Goal: Information Seeking & Learning: Learn about a topic

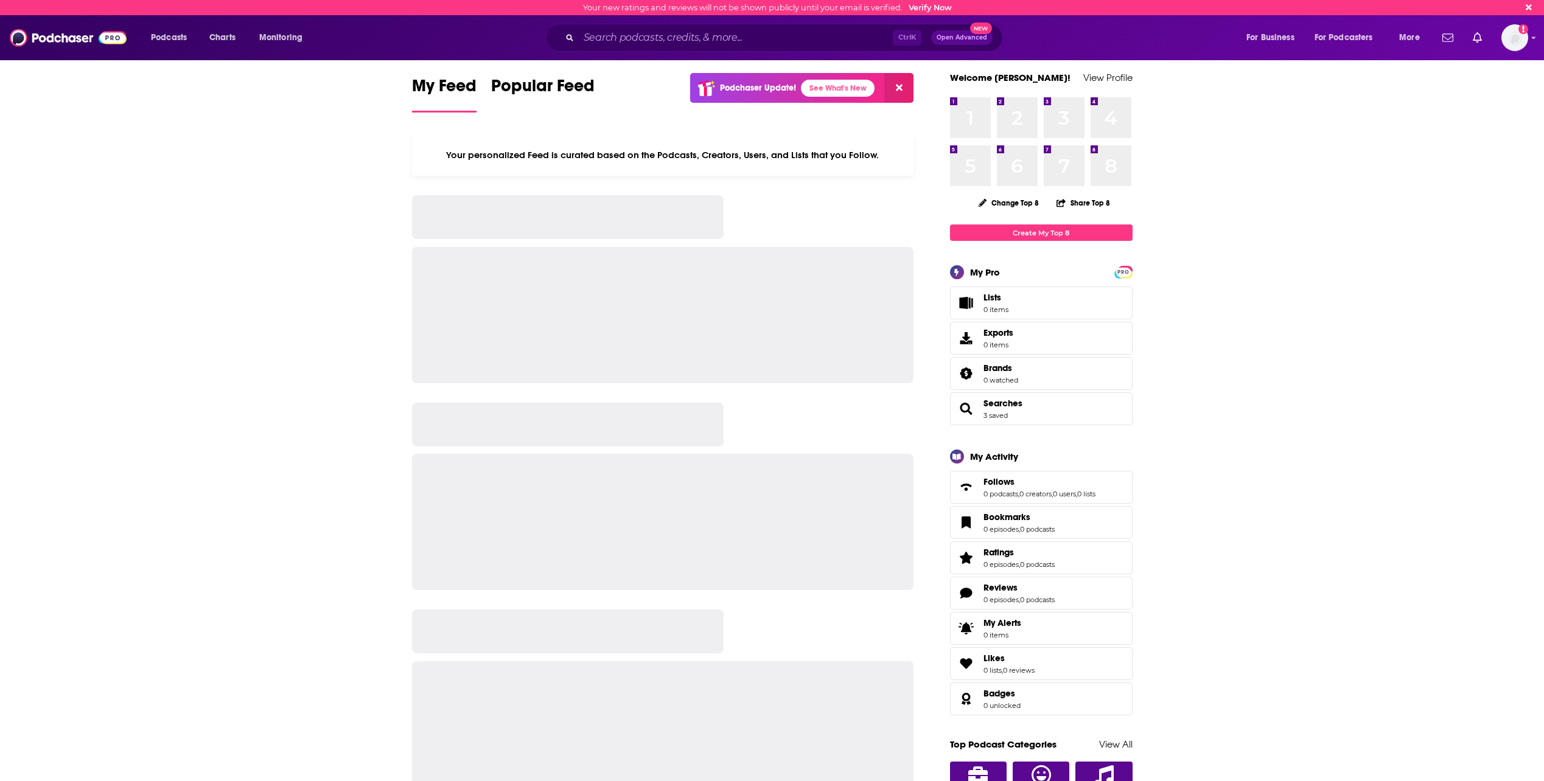
click at [688, 34] on input "Search podcasts, credits, & more..." at bounding box center [736, 37] width 314 height 19
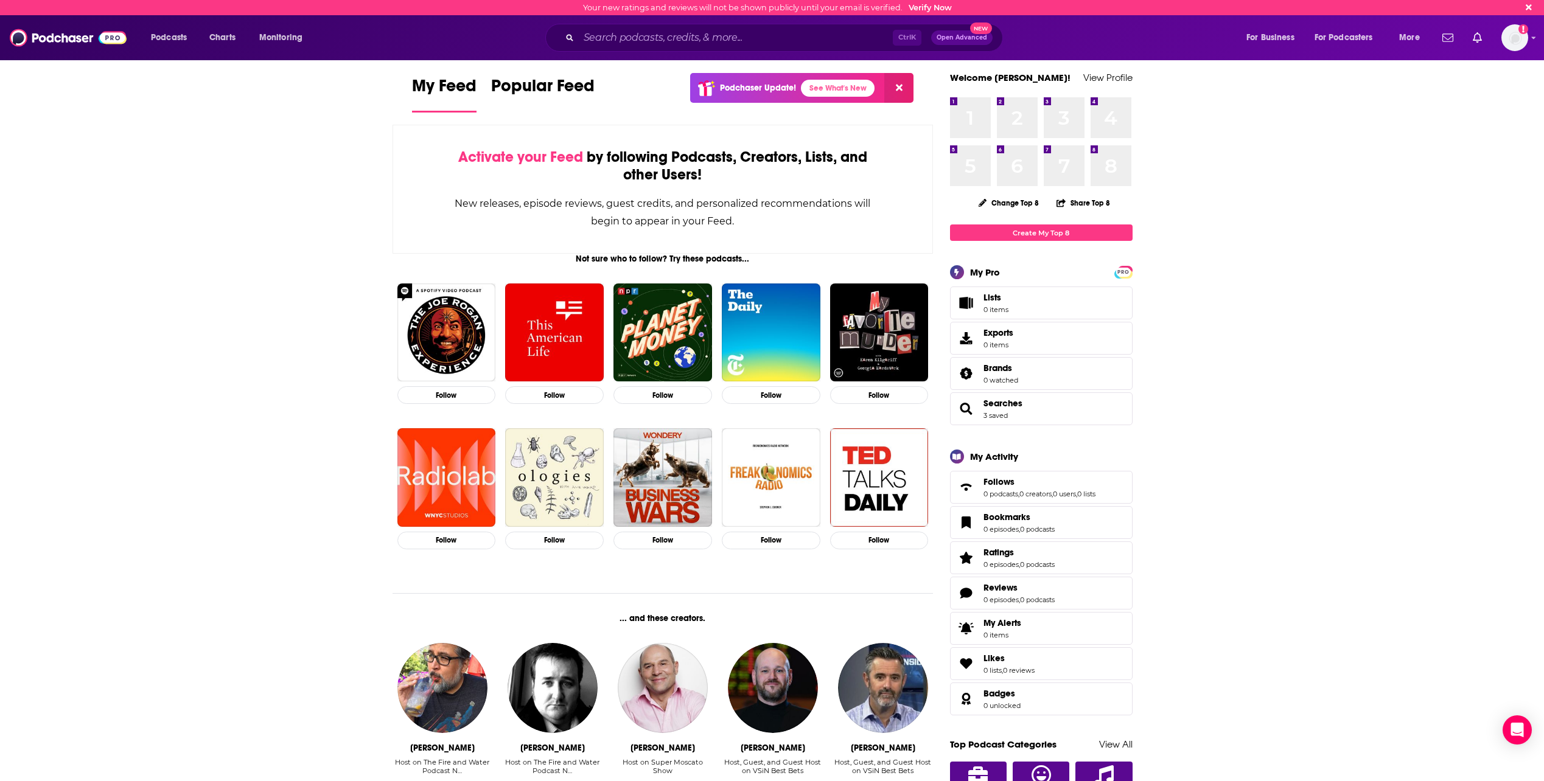
click at [682, 26] on div "Ctrl K Open Advanced New" at bounding box center [774, 38] width 458 height 28
click at [683, 36] on input "Search podcasts, credits, & more..." at bounding box center [736, 37] width 314 height 19
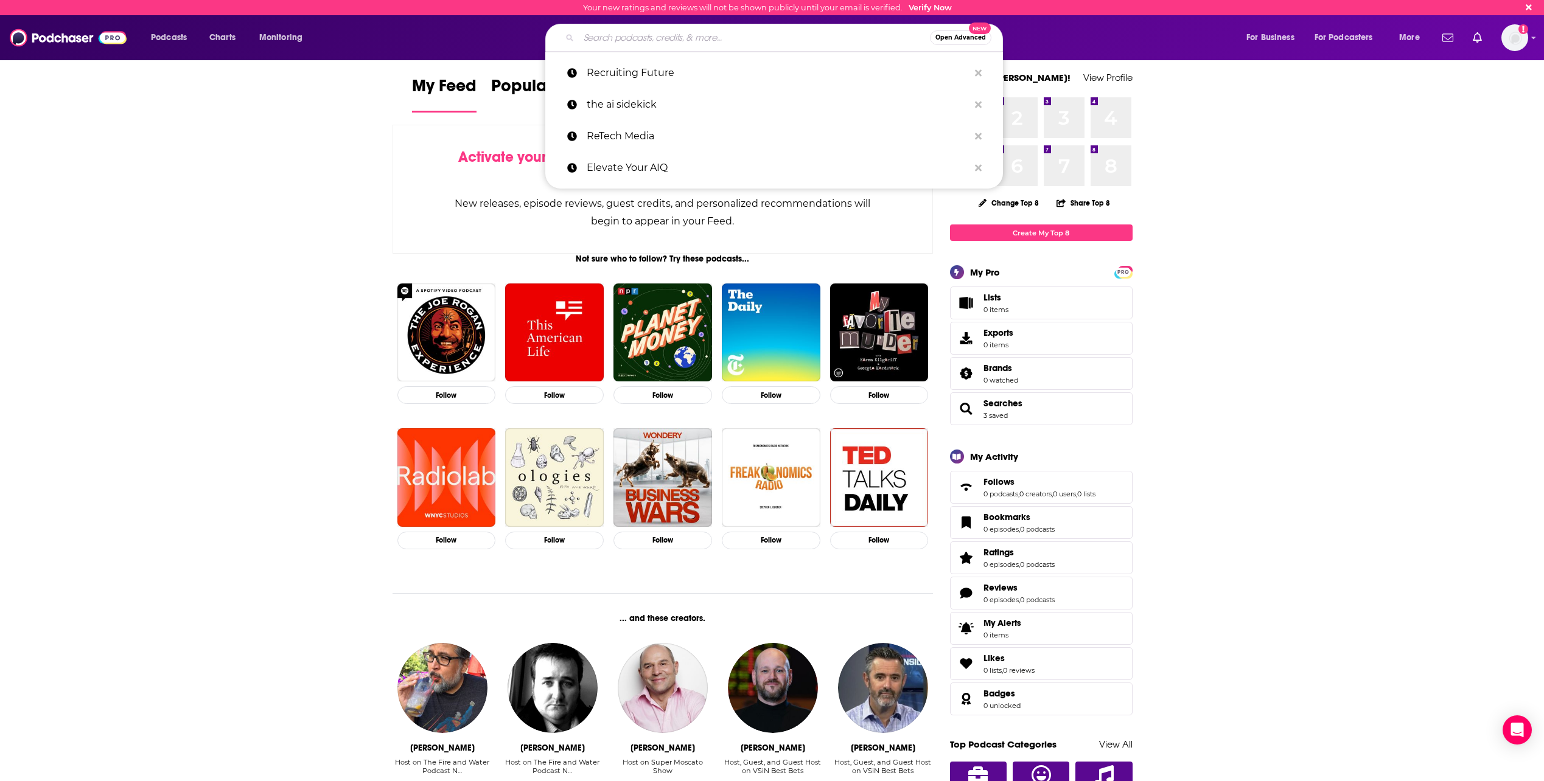
paste input "Software Leaders Uncensored"
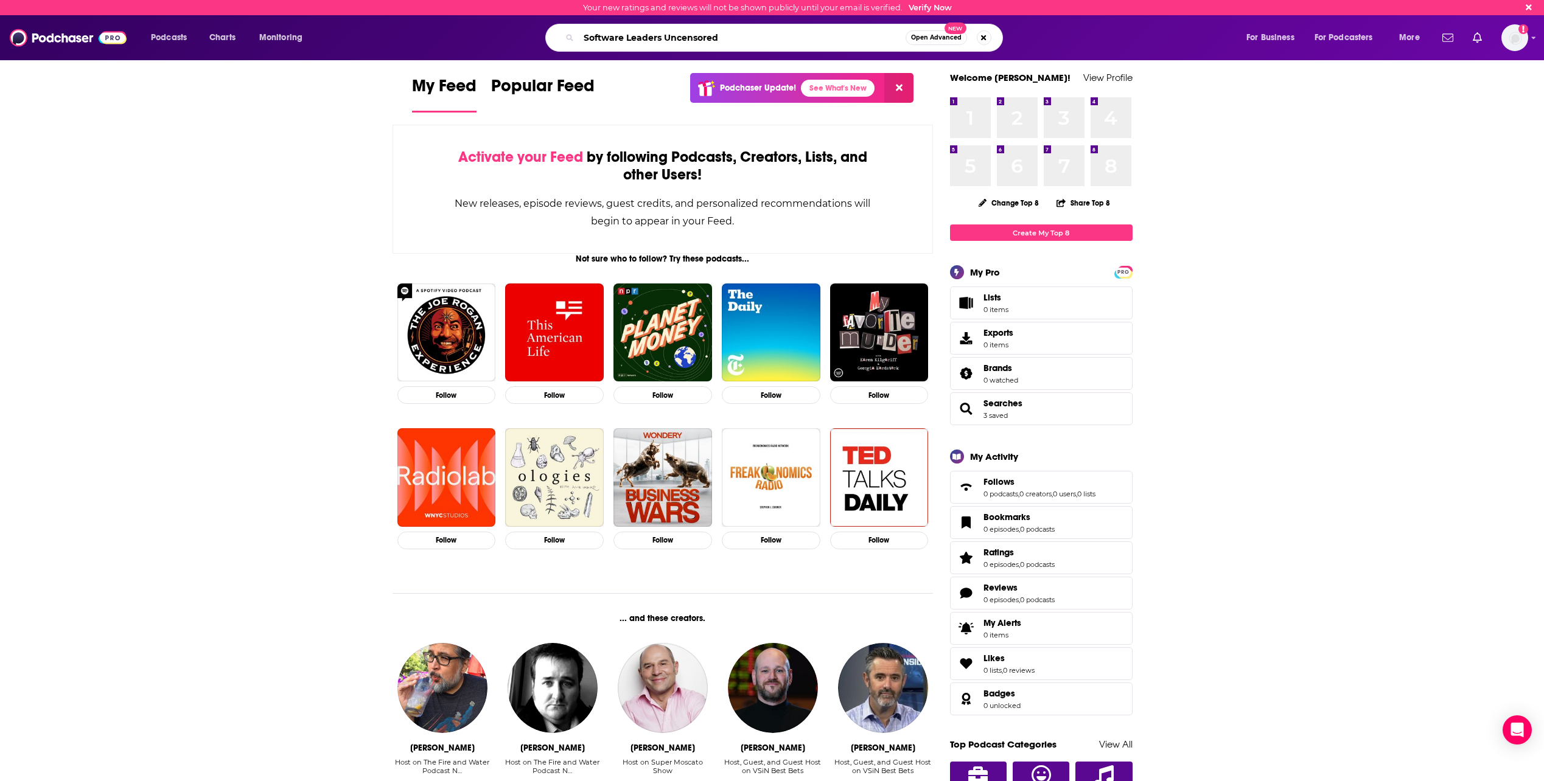
type input "Software Leaders Uncensored"
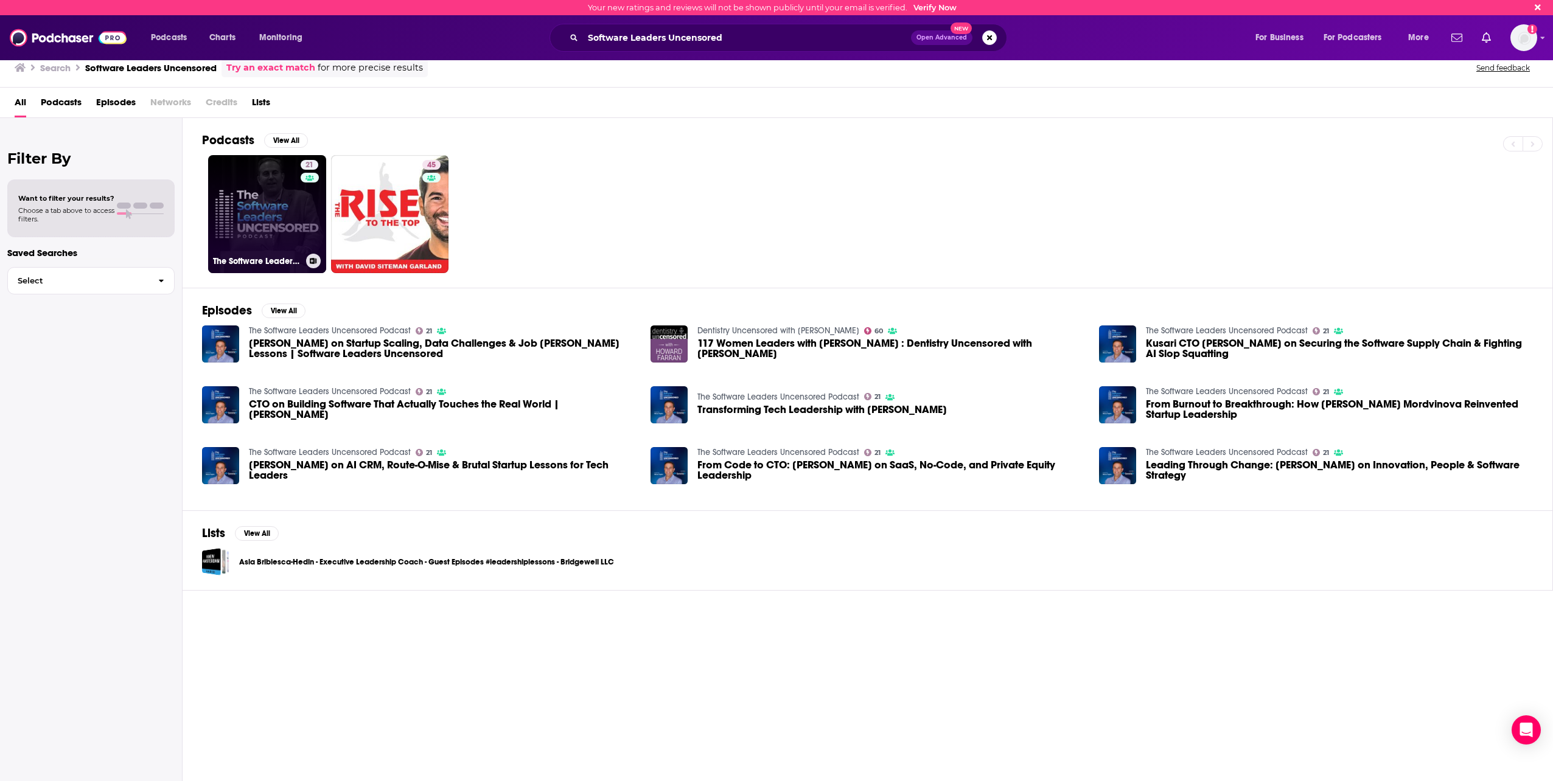
click at [249, 248] on link "21 The Software Leaders Uncensored Podcast" at bounding box center [267, 214] width 118 height 118
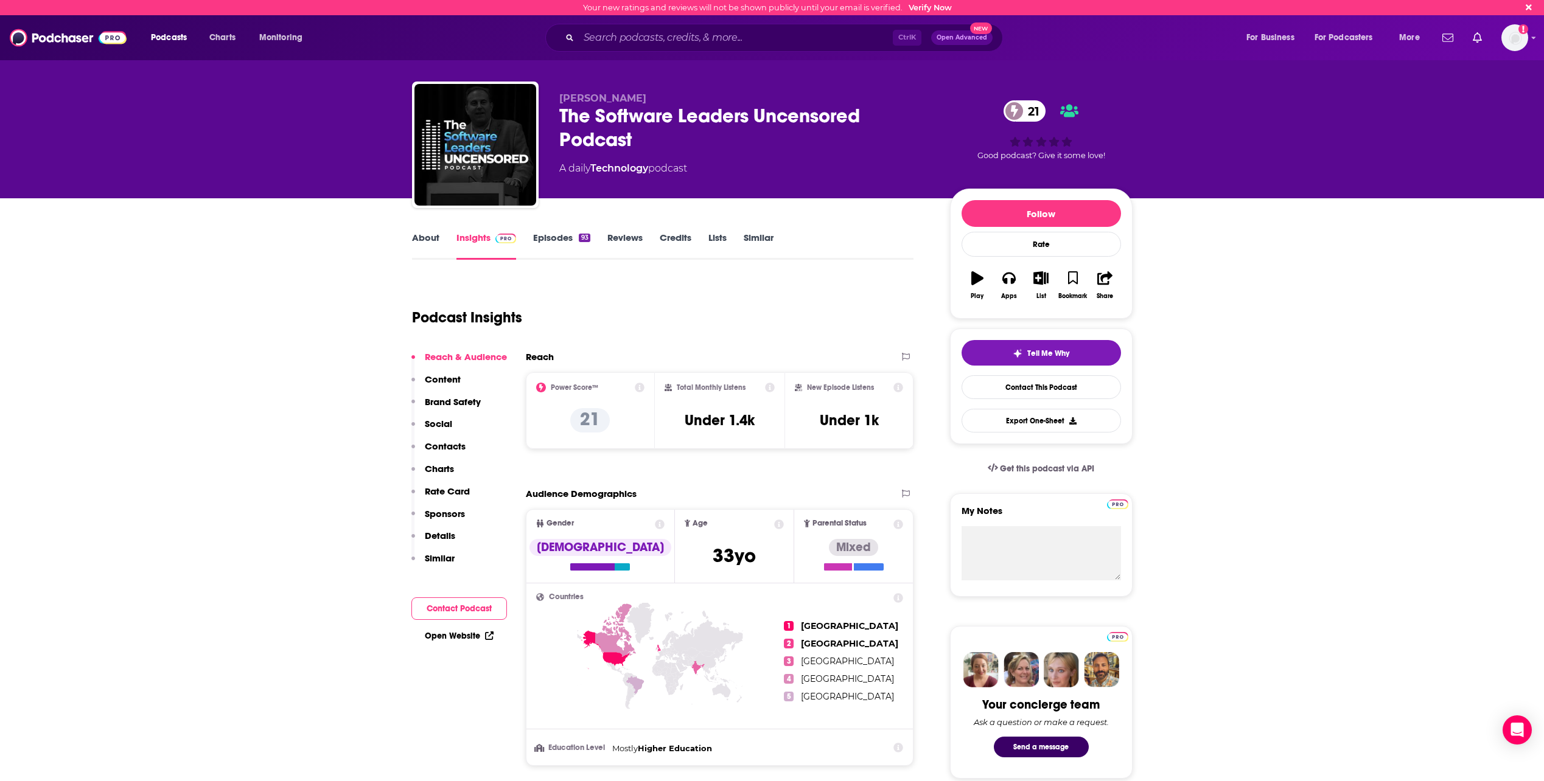
click at [642, 385] on icon at bounding box center [640, 388] width 10 height 10
click at [793, 315] on div "Podcast Insights" at bounding box center [658, 310] width 492 height 62
click at [1005, 284] on icon "button" at bounding box center [1008, 279] width 13 height 12
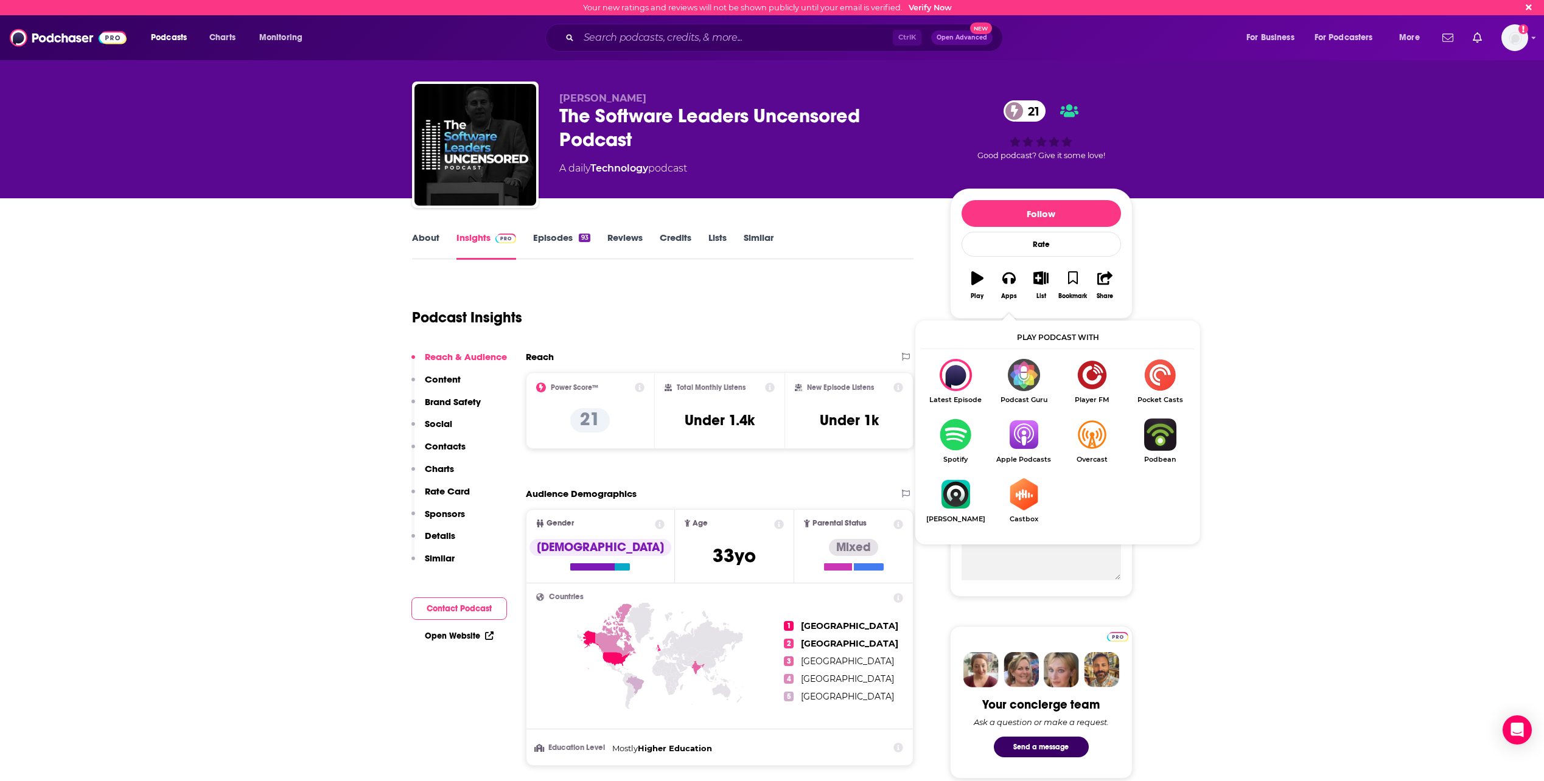
click at [963, 433] on img "Show Listen On dropdown" at bounding box center [955, 435] width 68 height 32
